Goal: Ask a question: Seek information or help from site administrators or community

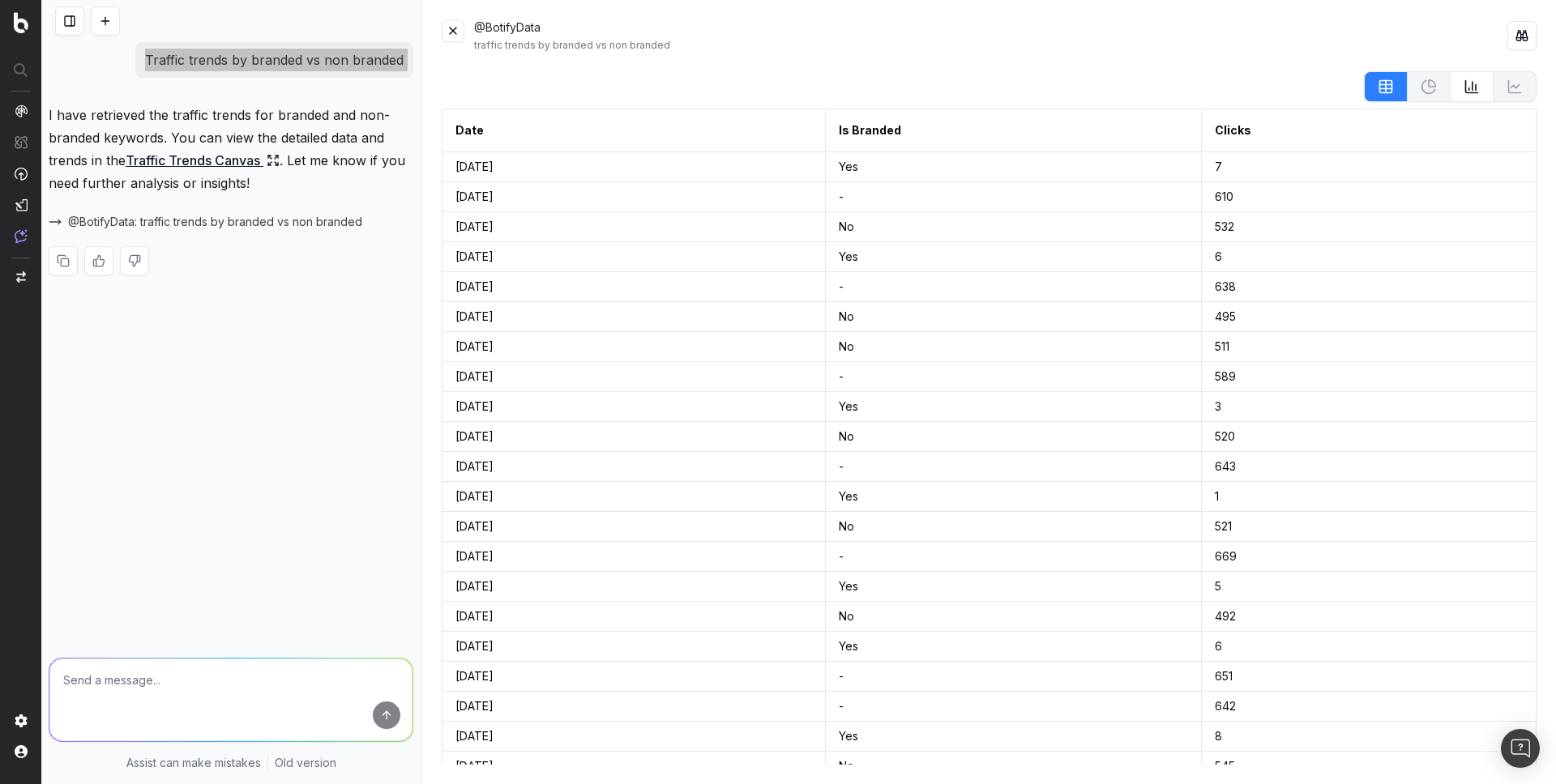
scroll to position [2555, 0]
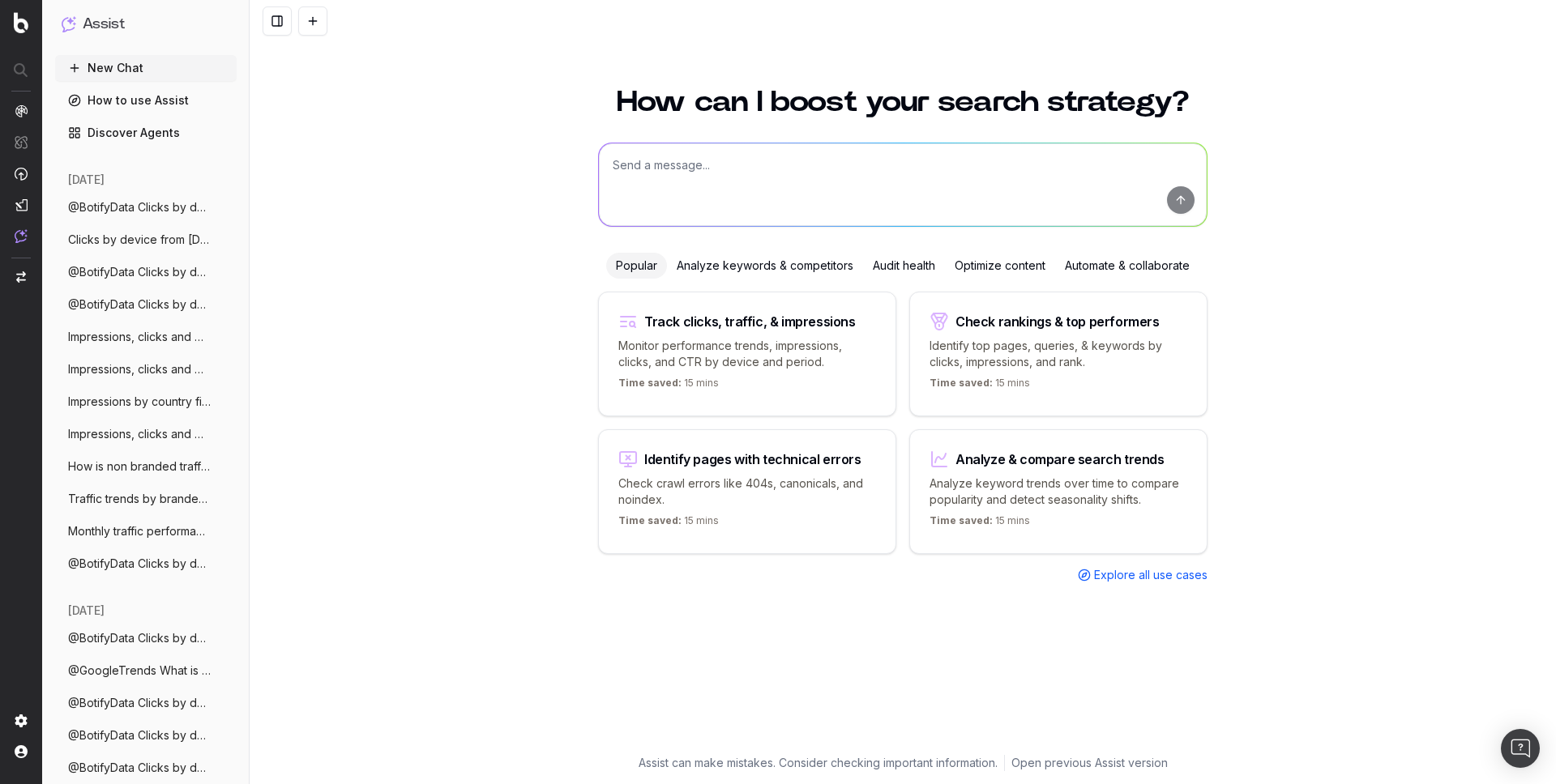
click at [639, 172] on textarea at bounding box center [902, 184] width 608 height 83
click at [128, 527] on span "Monthly traffic performance across devic" at bounding box center [139, 530] width 142 height 16
